Goal: Task Accomplishment & Management: Manage account settings

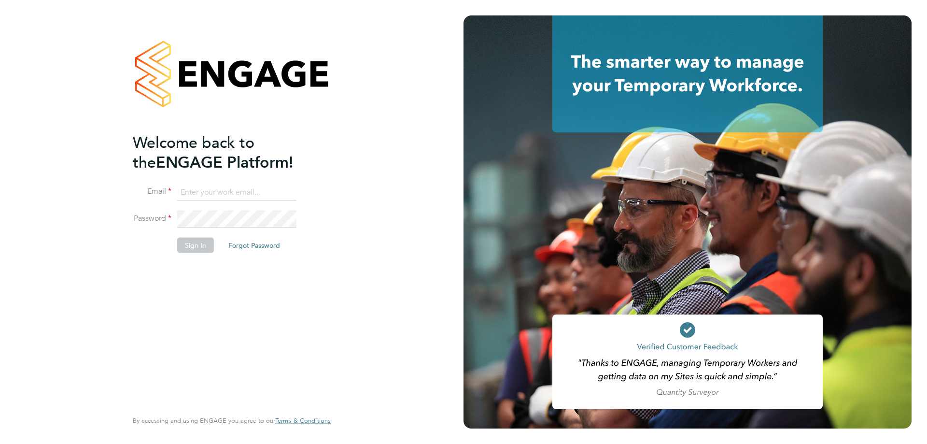
type input "stuartdouglas@itsconstruction.co.uk"
click at [202, 239] on button "Sign In" at bounding box center [195, 244] width 37 height 15
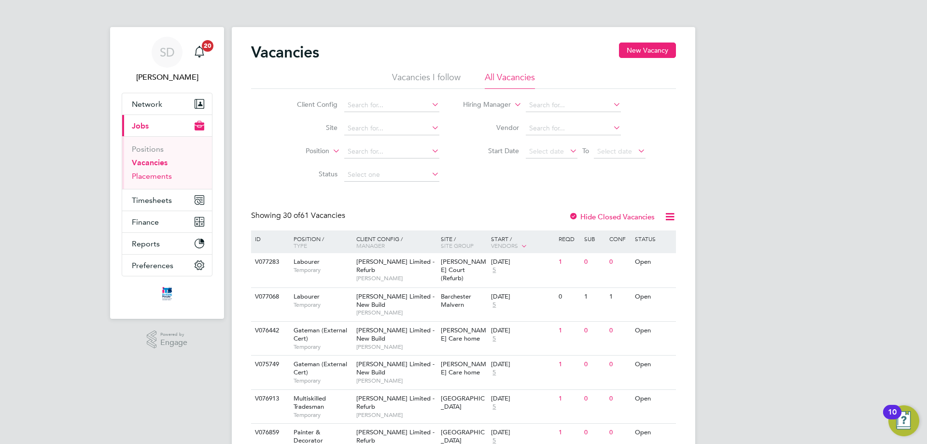
click at [149, 174] on link "Placements" at bounding box center [152, 175] width 40 height 9
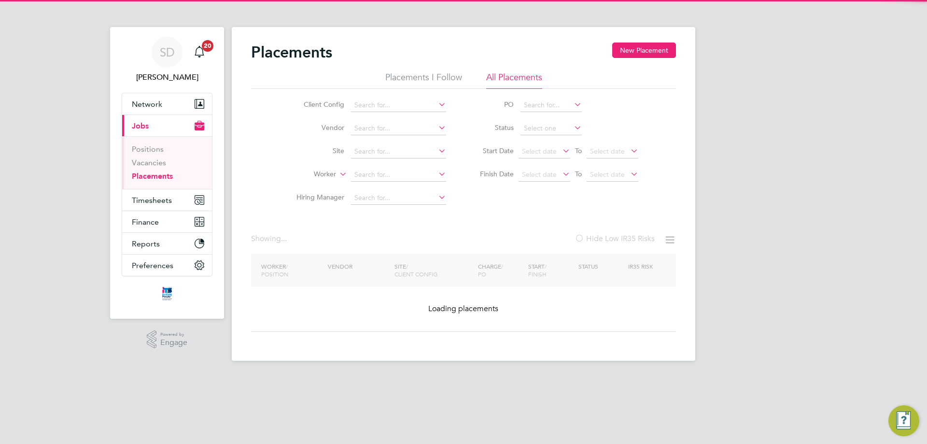
click at [150, 167] on li "Vacancies" at bounding box center [168, 165] width 72 height 14
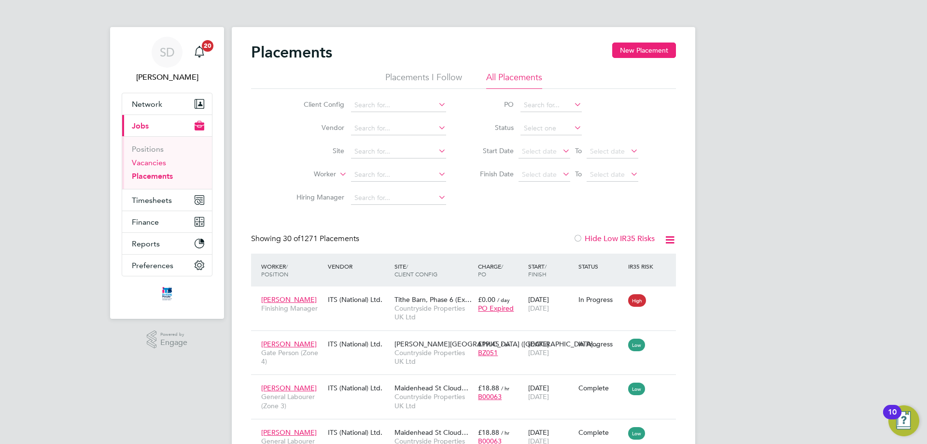
click at [150, 163] on link "Vacancies" at bounding box center [149, 162] width 34 height 9
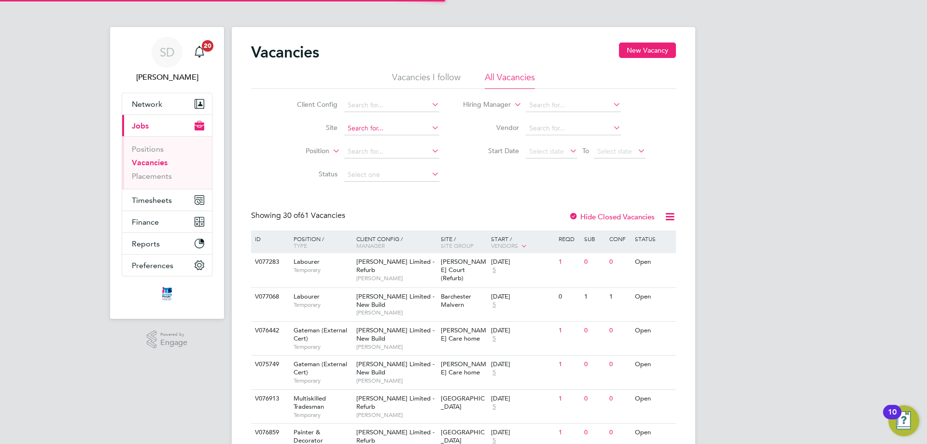
click at [385, 129] on input at bounding box center [391, 129] width 95 height 14
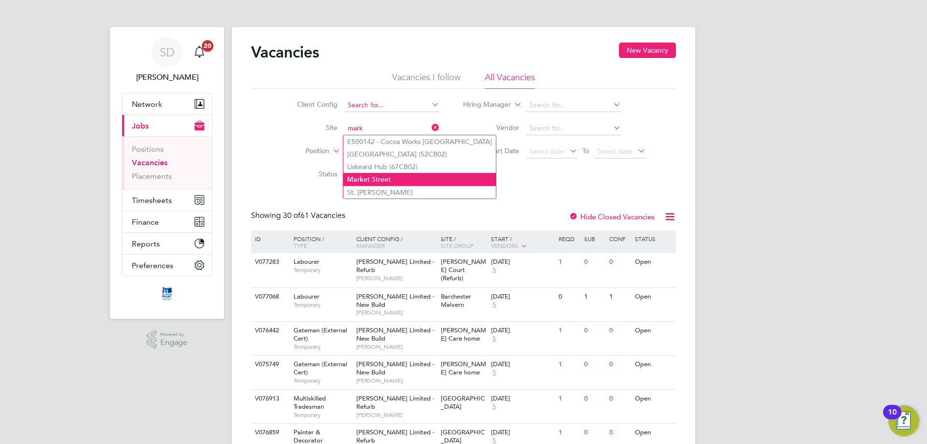
type input "Market Street"
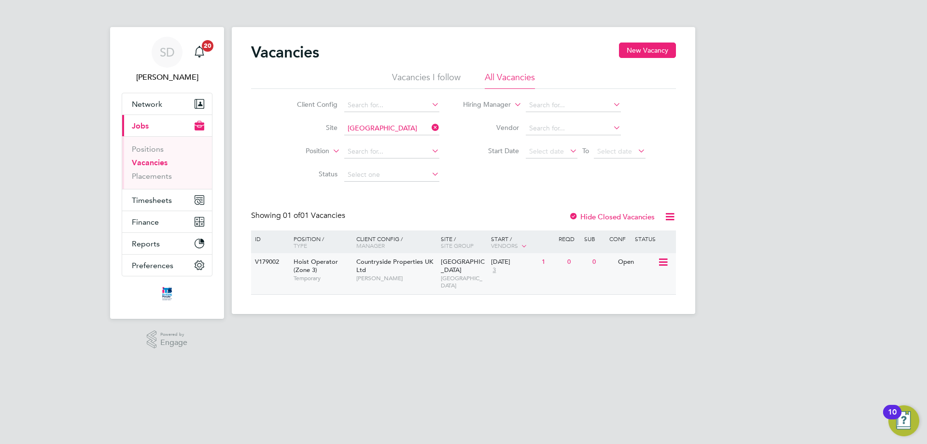
click at [554, 271] on div "V179002 Hoist Operator (Zone 3) Temporary Countryside Properties UK Ltd Charlie…" at bounding box center [463, 273] width 425 height 41
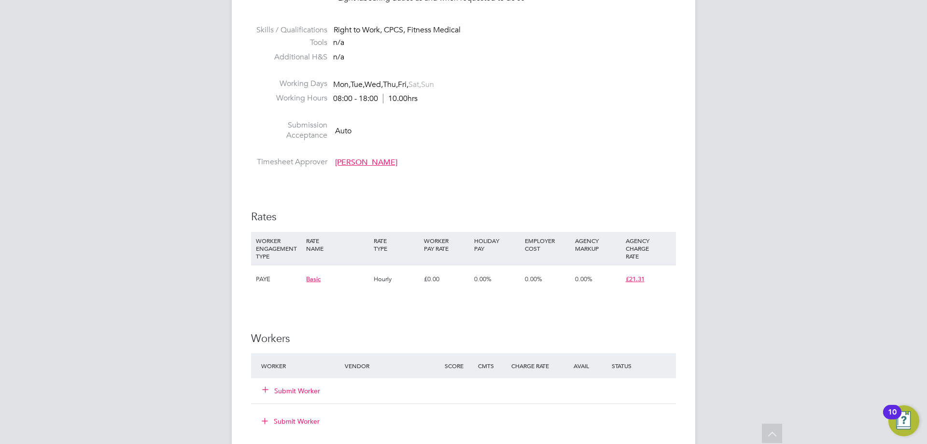
scroll to position [483, 0]
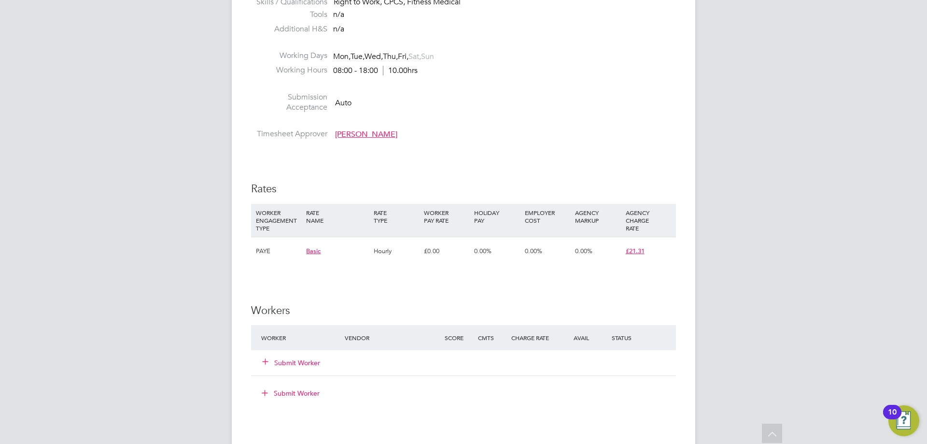
click at [293, 365] on button "Submit Worker" at bounding box center [292, 363] width 58 height 10
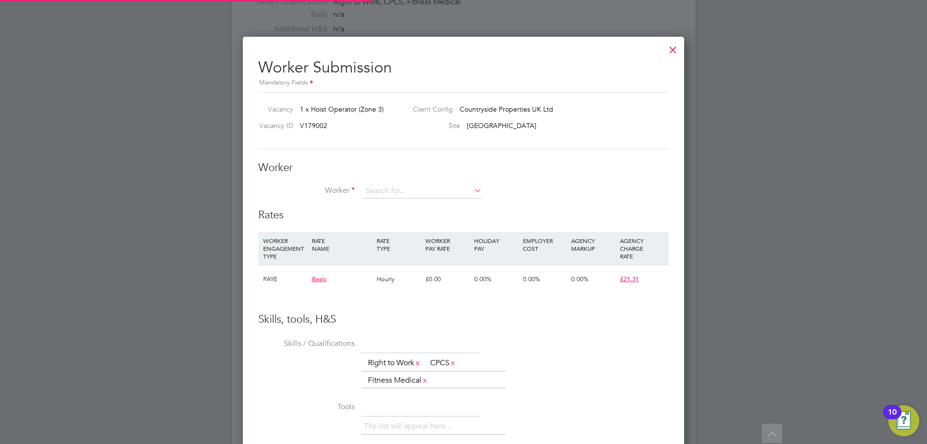
scroll to position [601, 442]
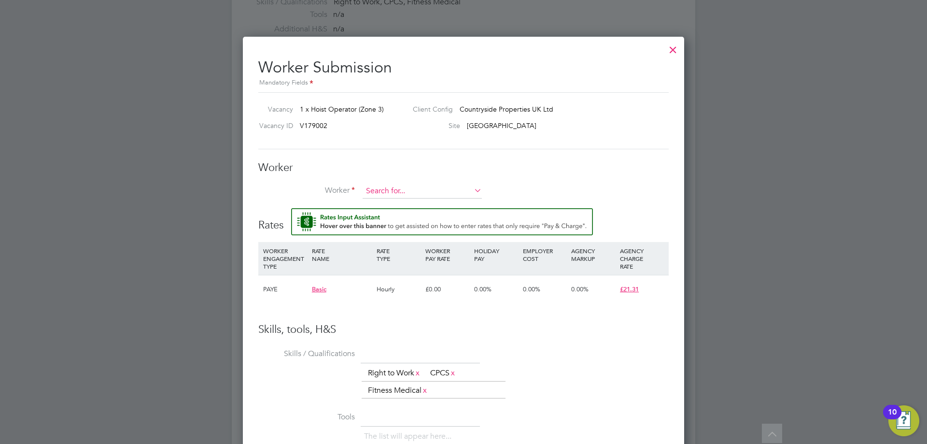
click at [406, 191] on input at bounding box center [421, 191] width 119 height 14
click at [408, 201] on li "Meron Tefade Ambesagir (ITS NA399)" at bounding box center [424, 204] width 124 height 13
type input "Meron Tefade Ambesagir (ITS NA399)"
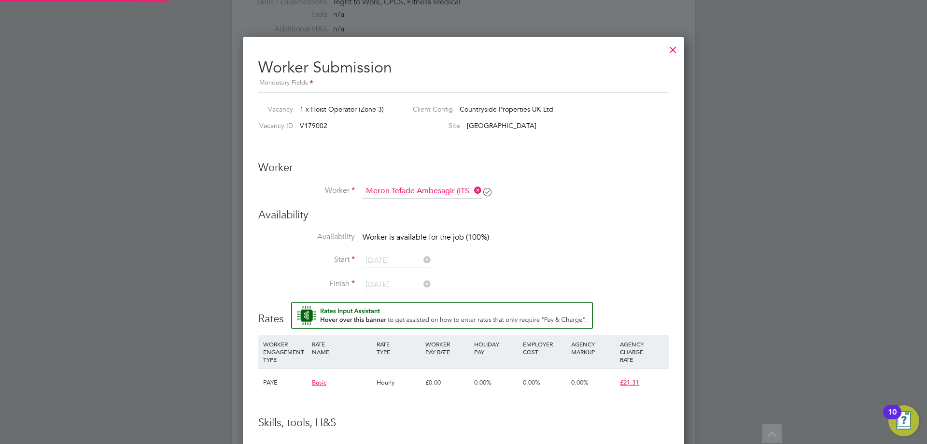
scroll to position [705, 442]
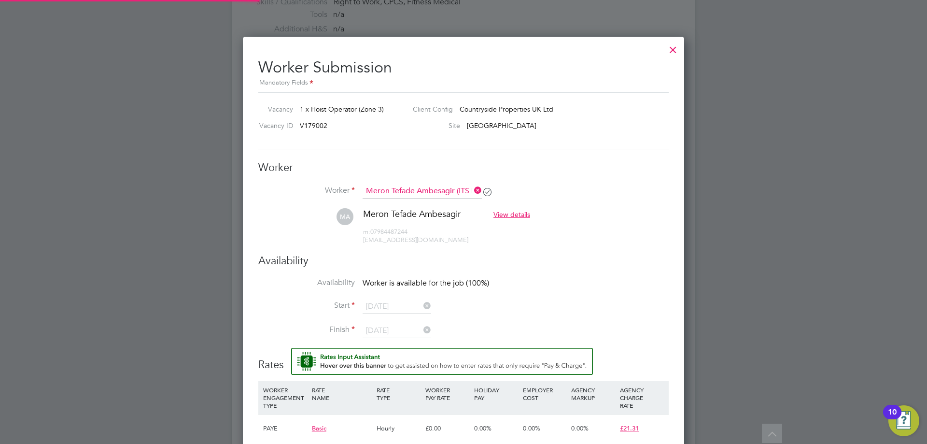
click at [586, 208] on ul "Worker Meron Tefade Ambesagir (ITS NA399) MA Meron Tefade Ambesagir View detail…" at bounding box center [463, 219] width 410 height 70
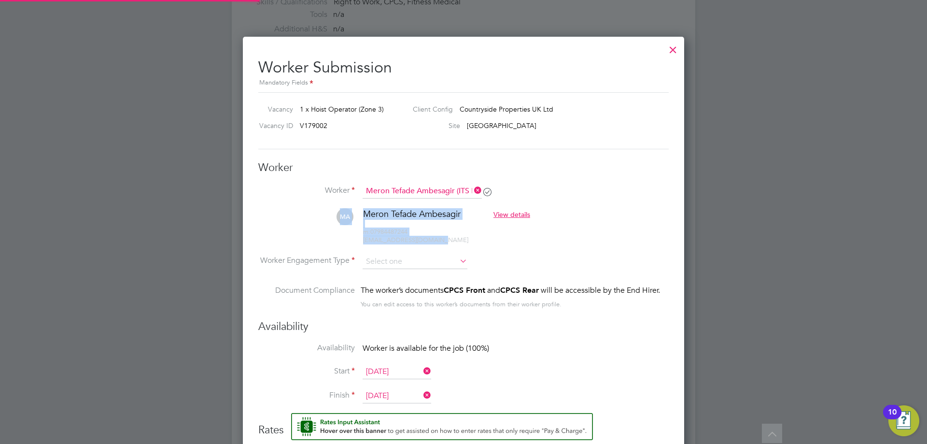
type input "30 Aug 2025"
click at [567, 287] on div "The worker’s documents CPCS Front and CPCS Rear will be accessible by the End H…" at bounding box center [510, 290] width 299 height 12
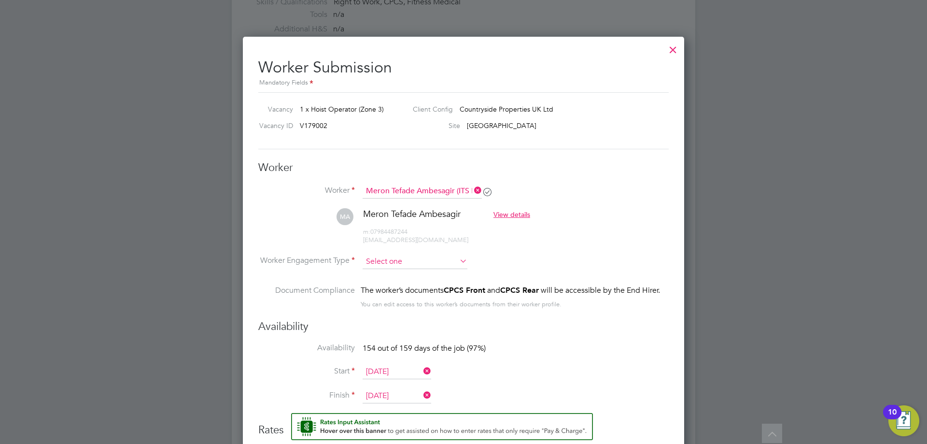
click at [394, 262] on input at bounding box center [414, 261] width 105 height 14
click at [394, 290] on li "PAYE" at bounding box center [415, 287] width 106 height 13
type input "PAYE"
click at [596, 284] on div "The worker’s documents CPCS Front and CPCS Rear will be accessible by the End H…" at bounding box center [510, 290] width 299 height 12
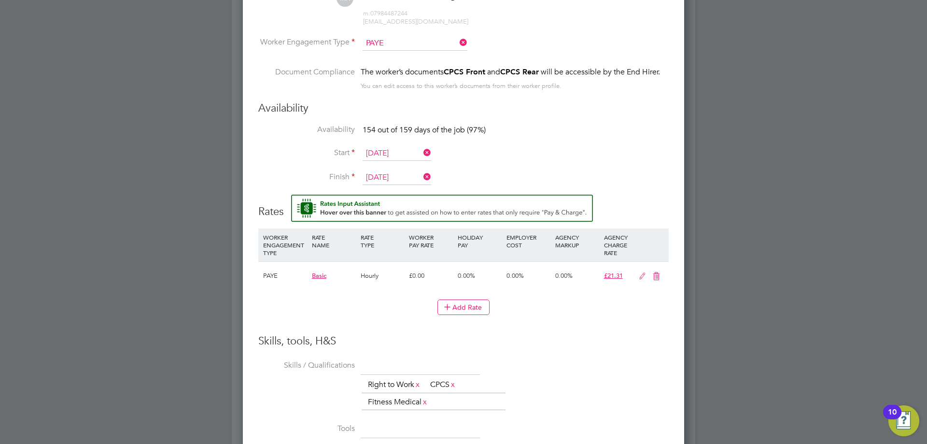
click at [391, 154] on input "30 Aug 2025" at bounding box center [396, 153] width 69 height 14
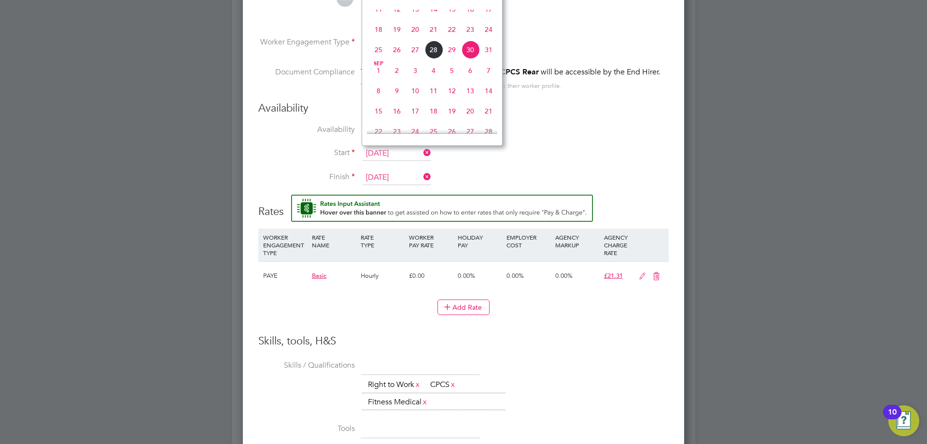
click at [379, 80] on span "Sep 1" at bounding box center [378, 70] width 18 height 18
type input "01 Sep 2025"
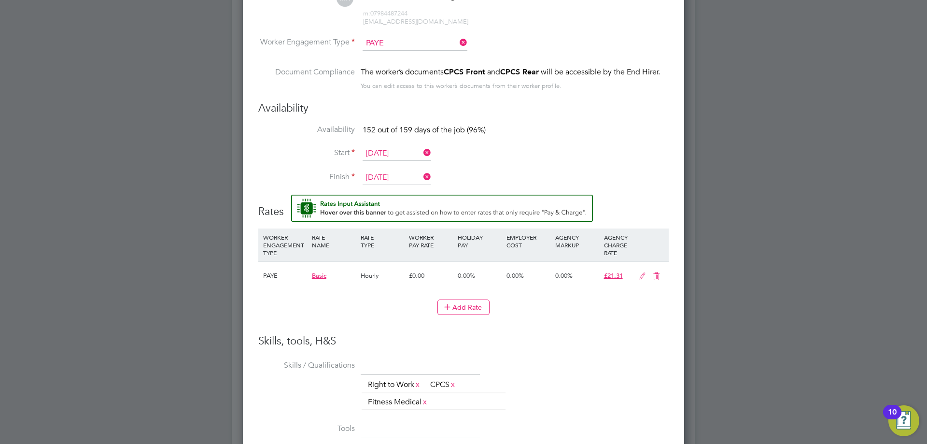
click at [640, 157] on li "Start 01 Sep 2025" at bounding box center [463, 158] width 410 height 24
drag, startPoint x: 639, startPoint y: 275, endPoint x: 633, endPoint y: 279, distance: 7.6
click at [639, 275] on icon at bounding box center [642, 276] width 12 height 8
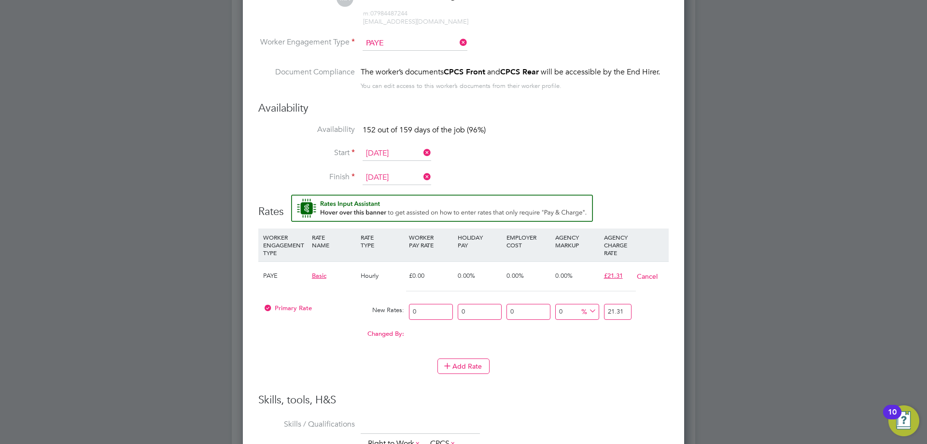
click at [428, 309] on input "0" at bounding box center [431, 312] width 44 height 16
drag, startPoint x: 428, startPoint y: 309, endPoint x: 390, endPoint y: 307, distance: 37.7
click at [380, 314] on div "Primary Rate New Rates: 0 0 n/a 0 n/a 0 0 % 21.31" at bounding box center [463, 312] width 410 height 26
type input "1"
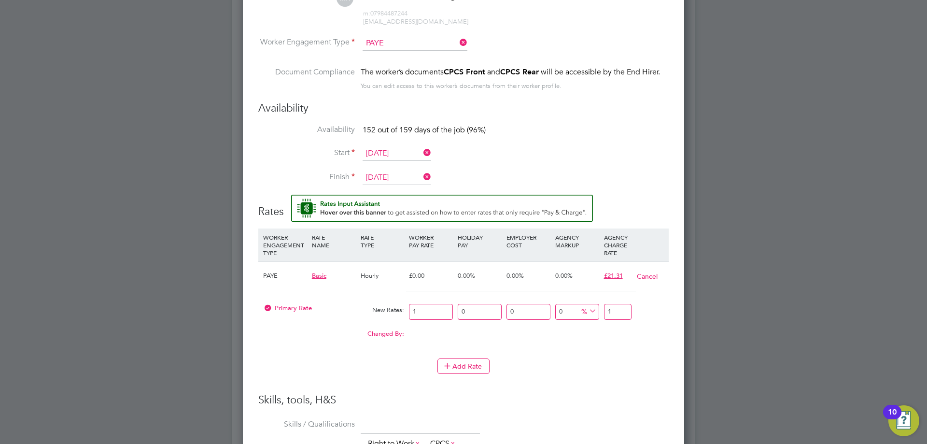
type input "15"
type input "15.1"
type input "15.17"
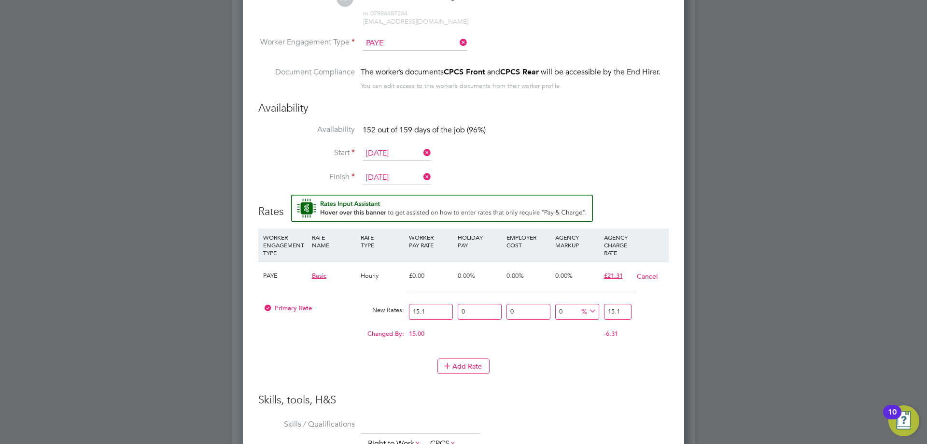
type input "15.17"
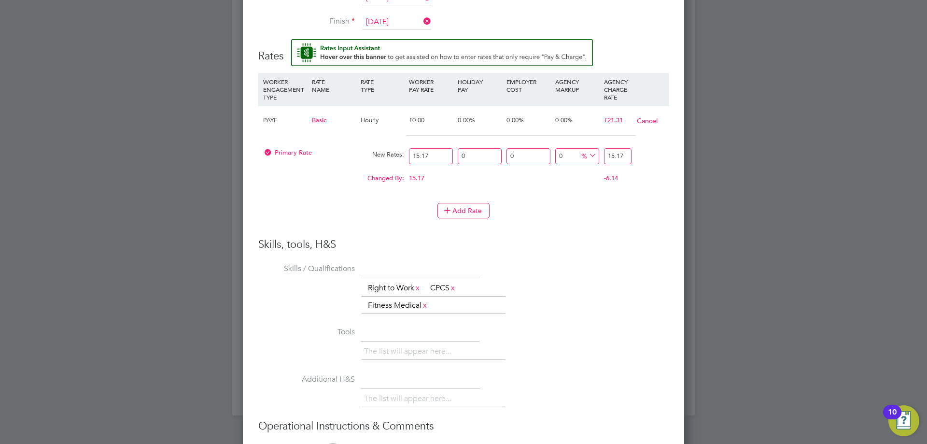
type input "-86.81608437705998"
type input "2"
type input "38.43111404087014"
type input "21"
type input "40.408701384311144"
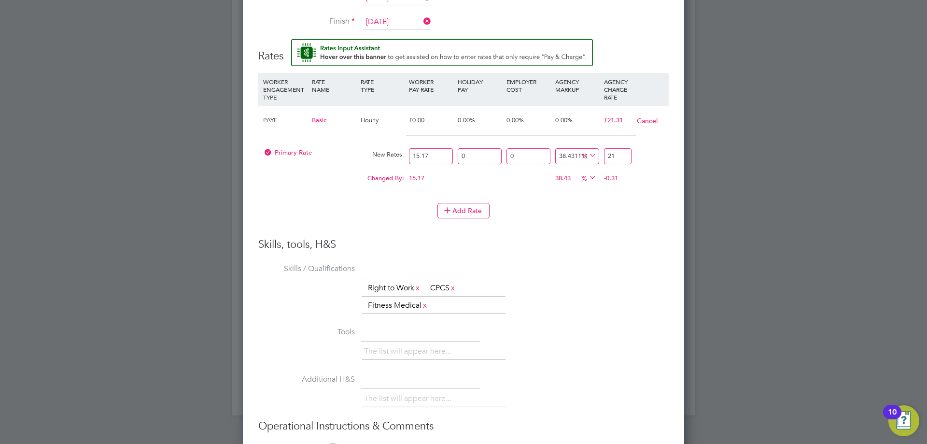
type input "21.3"
type input "40.47462096242584"
type input "21.31"
click at [648, 289] on div "The list will appear here... Right to Work x CPCS x Fitness Medical x" at bounding box center [515, 296] width 307 height 35
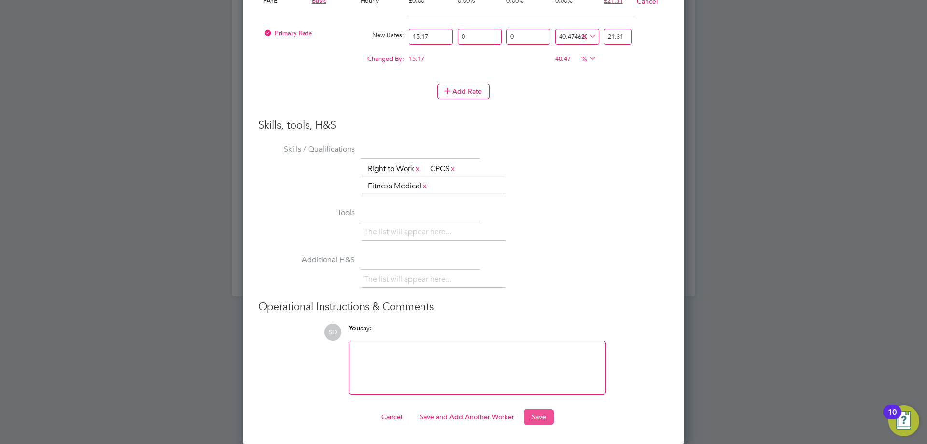
click at [534, 420] on button "Save" at bounding box center [539, 416] width 30 height 15
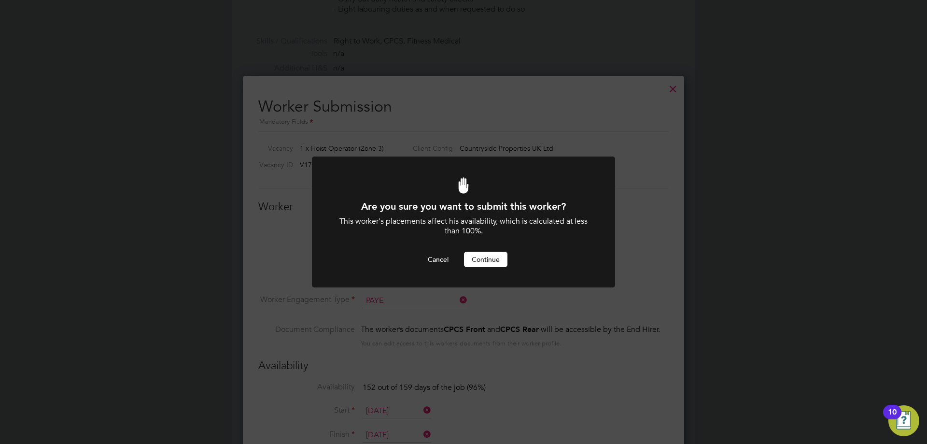
click at [481, 266] on button "Continue" at bounding box center [485, 258] width 43 height 15
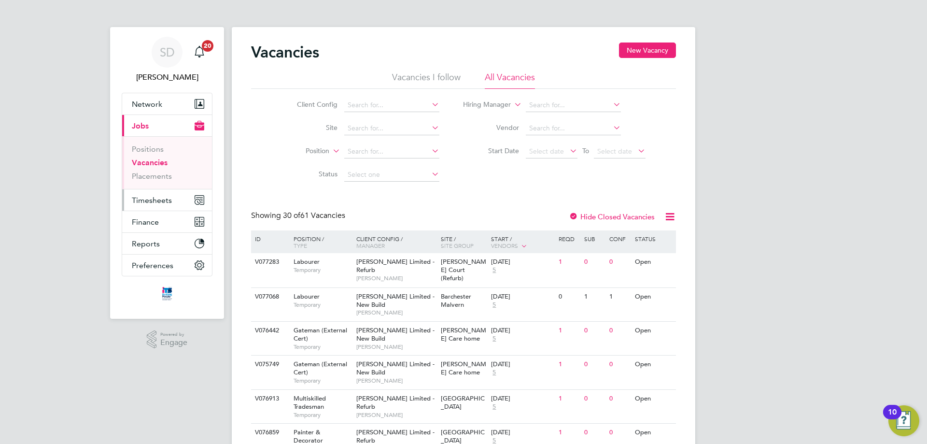
click at [163, 198] on span "Timesheets" at bounding box center [152, 199] width 40 height 9
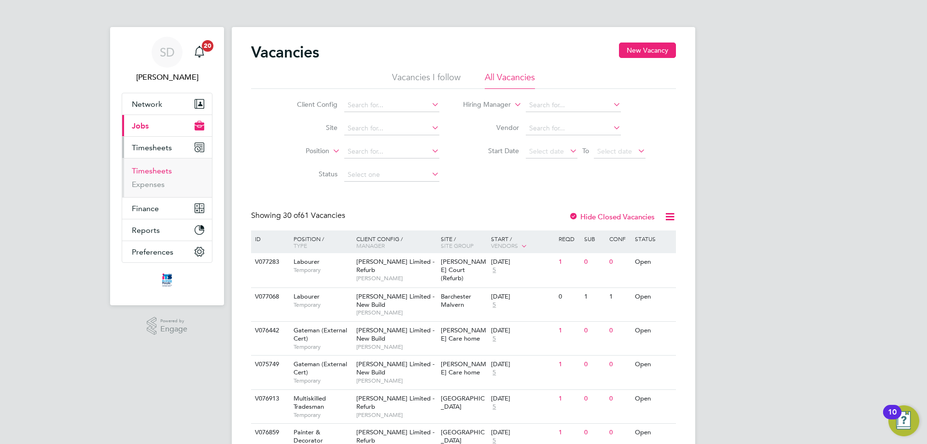
click at [159, 168] on link "Timesheets" at bounding box center [152, 170] width 40 height 9
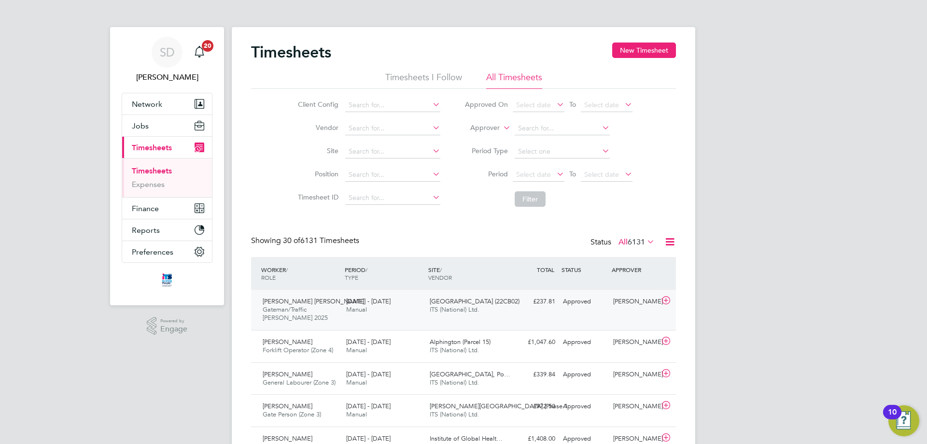
click at [630, 306] on div "[PERSON_NAME]" at bounding box center [634, 301] width 50 height 16
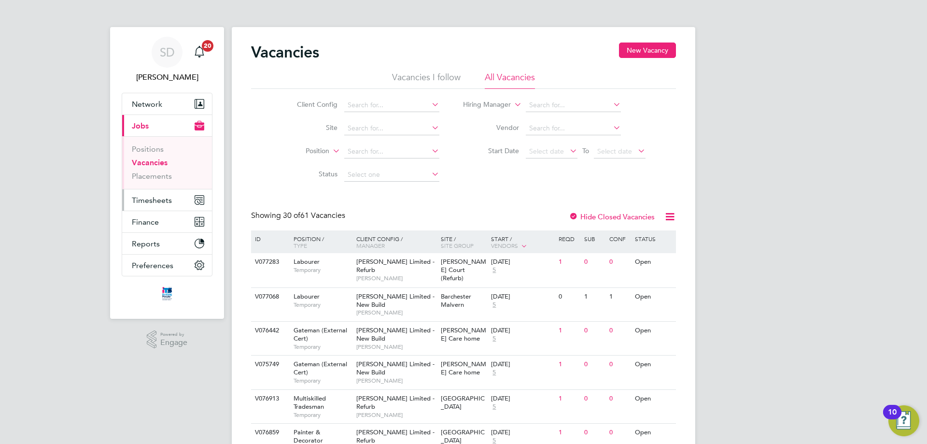
click at [162, 207] on button "Timesheets" at bounding box center [167, 199] width 90 height 21
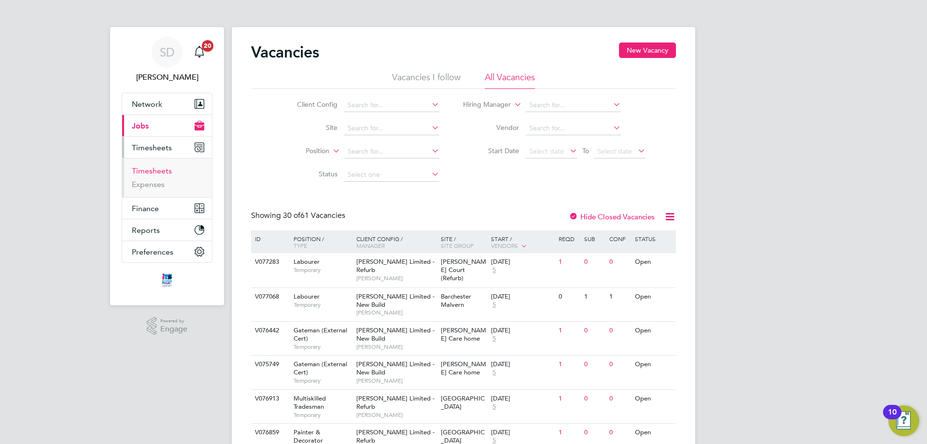
click at [161, 168] on link "Timesheets" at bounding box center [152, 170] width 40 height 9
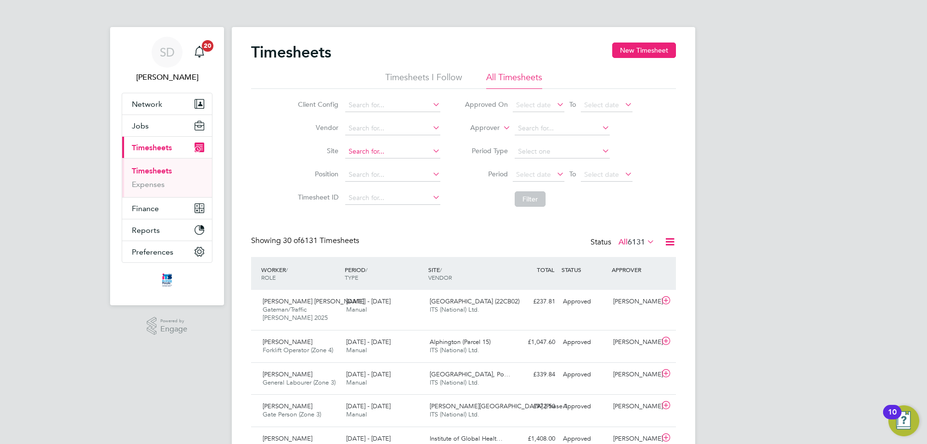
click at [361, 157] on input at bounding box center [392, 152] width 95 height 14
type input "[GEOGRAPHIC_DATA] (22CB02)"
click at [538, 178] on span "Select date" at bounding box center [539, 174] width 52 height 13
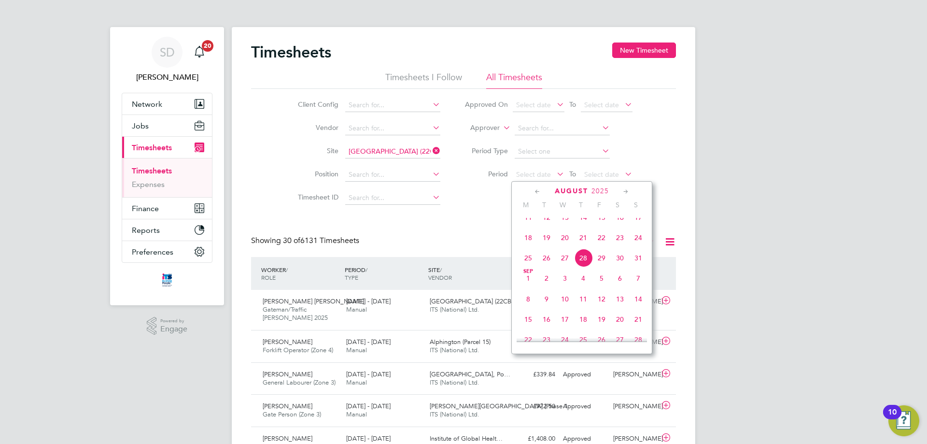
drag, startPoint x: 429, startPoint y: 229, endPoint x: 526, endPoint y: 237, distance: 96.9
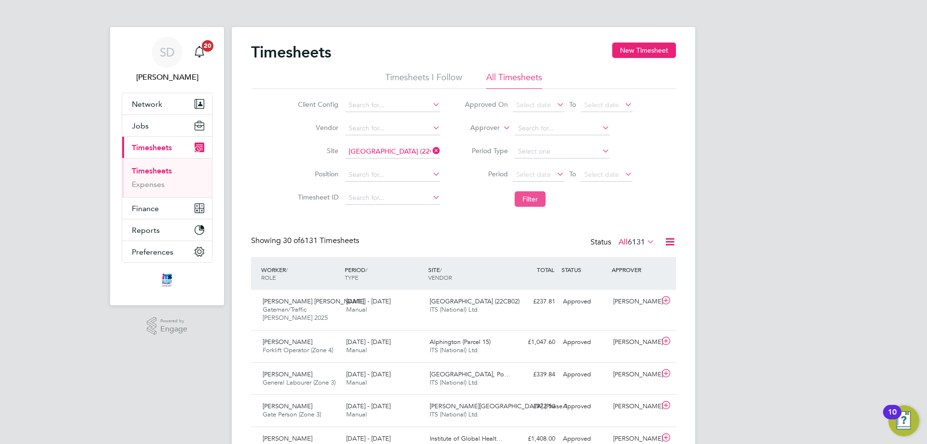
drag, startPoint x: 537, startPoint y: 204, endPoint x: 534, endPoint y: 210, distance: 6.9
click at [537, 204] on button "Filter" at bounding box center [530, 198] width 31 height 15
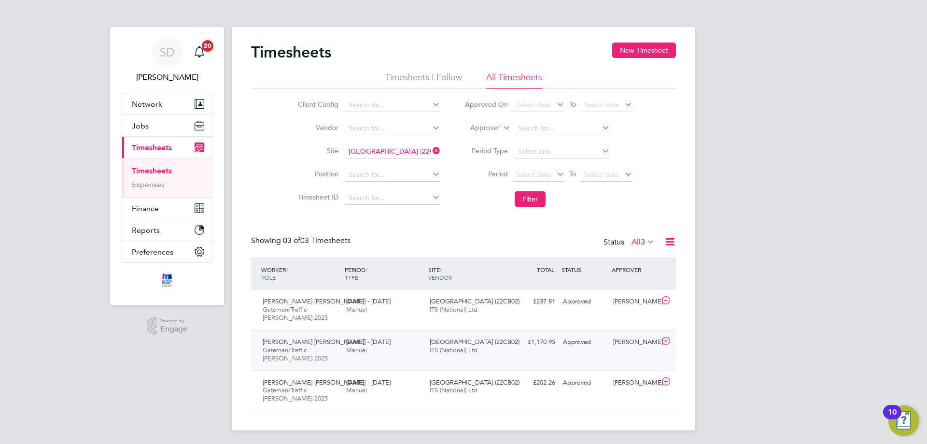
click at [548, 360] on div "Tomasz Pawel Madaj Gateman/Traffic Marshall 2025 16 - 22 Aug 2025 16 - 22 Aug 2…" at bounding box center [463, 350] width 425 height 41
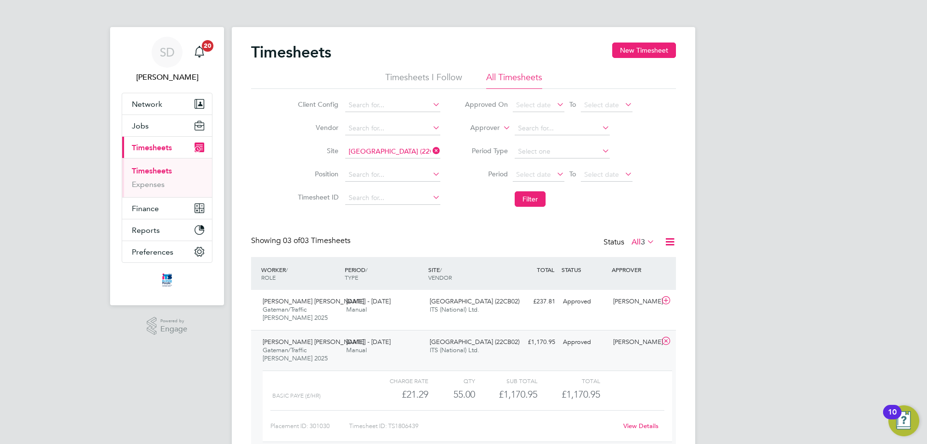
click at [643, 425] on link "View Details" at bounding box center [640, 425] width 35 height 8
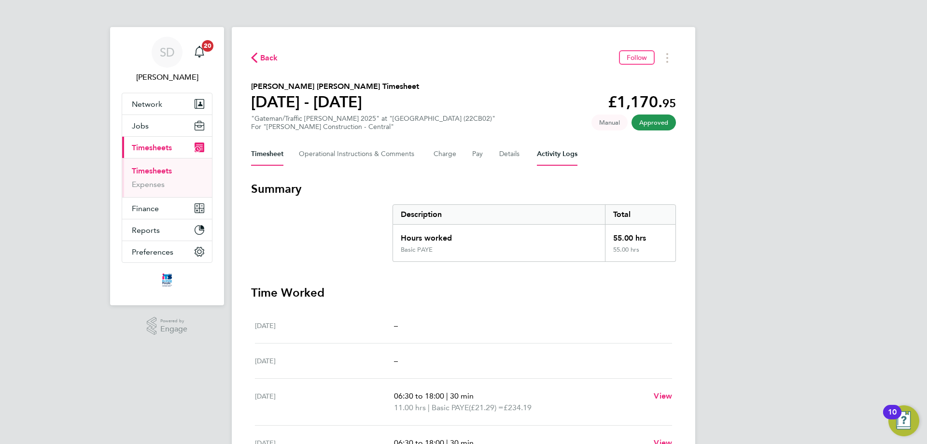
click at [564, 156] on Logs-tab "Activity Logs" at bounding box center [557, 153] width 41 height 23
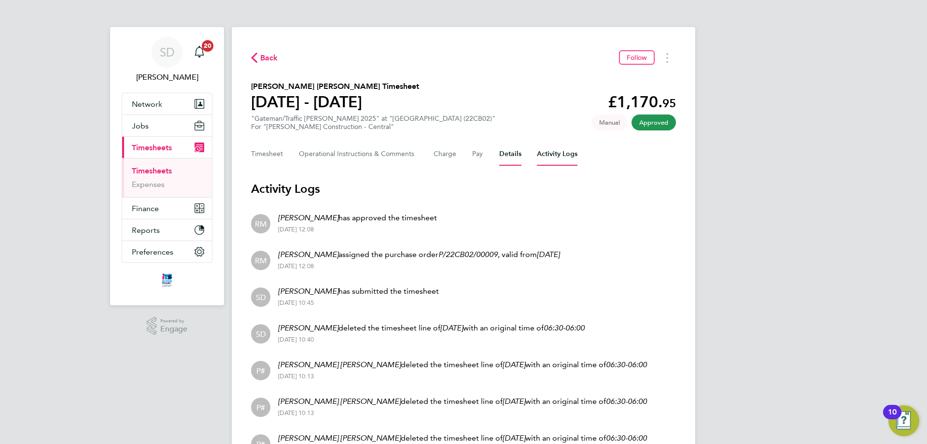
click at [507, 159] on button "Details" at bounding box center [510, 153] width 22 height 23
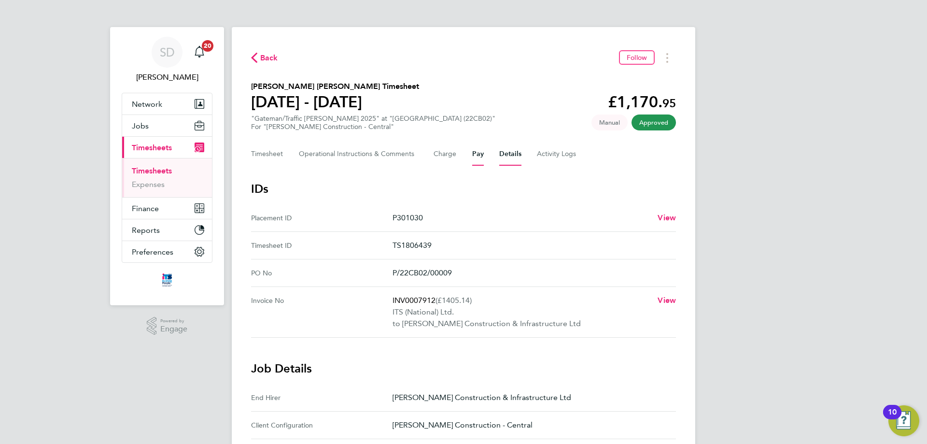
click at [481, 157] on button "Pay" at bounding box center [478, 153] width 12 height 23
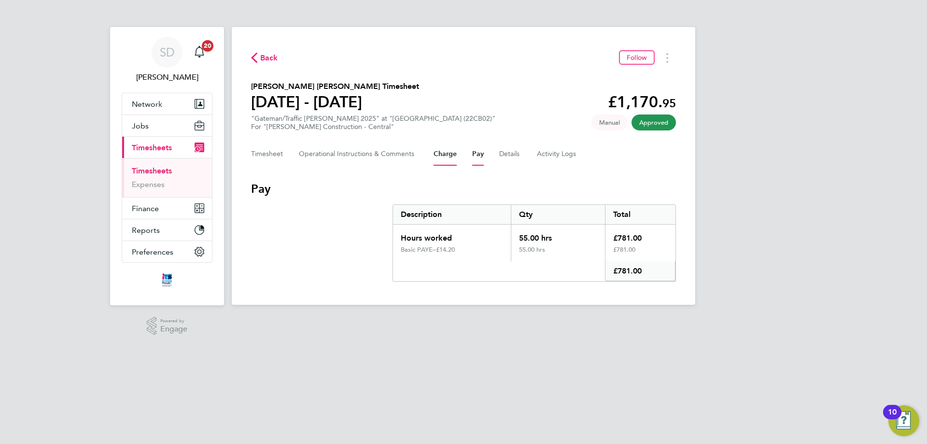
click at [453, 159] on button "Charge" at bounding box center [444, 153] width 23 height 23
click at [279, 158] on button "Timesheet" at bounding box center [267, 153] width 32 height 23
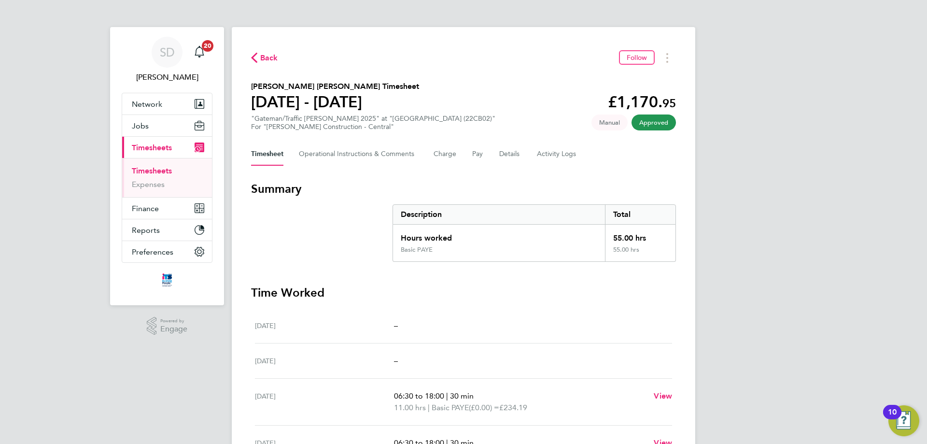
click at [259, 58] on span "Back" at bounding box center [264, 57] width 27 height 9
